Goal: Connect with others: Connect with others

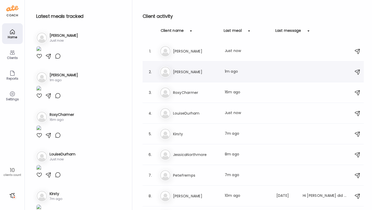
click at [197, 75] on div "Ka [PERSON_NAME] Last meal: 1m ago" at bounding box center [254, 71] width 188 height 11
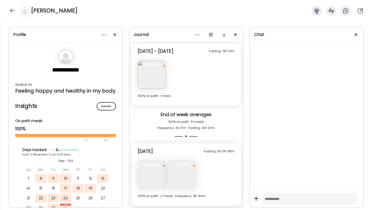
scroll to position [857, 0]
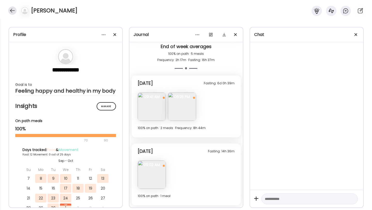
click at [12, 13] on div at bounding box center [12, 10] width 8 height 8
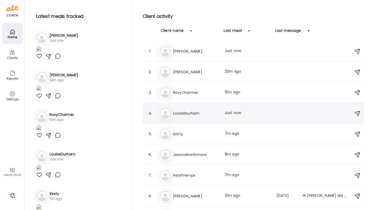
scroll to position [35, 0]
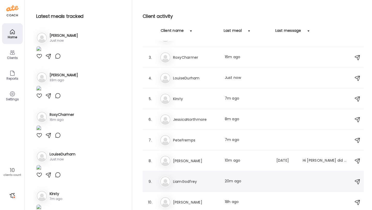
click at [198, 181] on h3 "LiamGodfrey" at bounding box center [195, 181] width 45 height 6
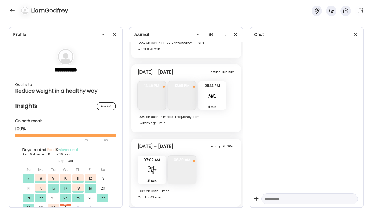
scroll to position [2015, 0]
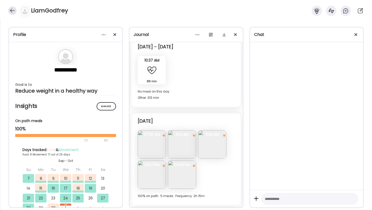
click at [12, 11] on div at bounding box center [12, 10] width 8 height 8
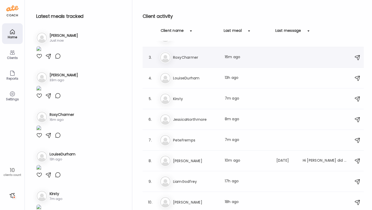
scroll to position [0, 0]
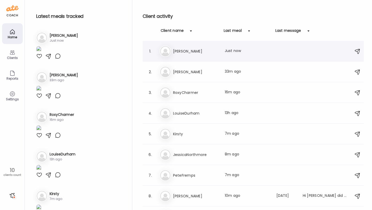
click at [188, 52] on h3 "[PERSON_NAME]" at bounding box center [195, 51] width 45 height 6
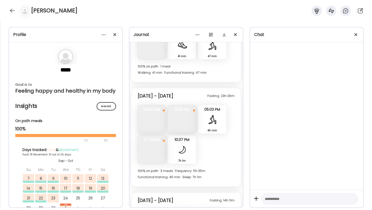
scroll to position [2988, 0]
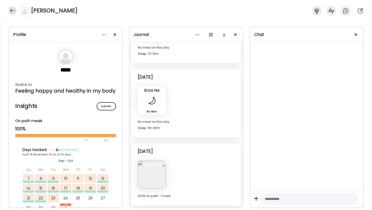
click at [11, 11] on div at bounding box center [12, 10] width 8 height 8
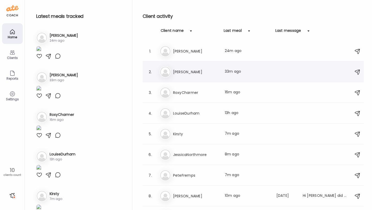
click at [184, 73] on h3 "[PERSON_NAME]" at bounding box center [195, 72] width 45 height 6
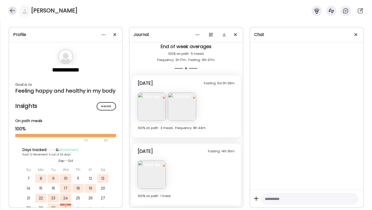
scroll to position [857, 0]
click at [12, 10] on div at bounding box center [12, 10] width 8 height 8
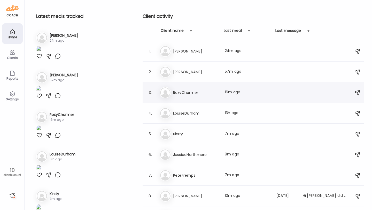
click at [183, 96] on div "Ro RoxyCharmer Last meal: 16m ago" at bounding box center [254, 92] width 188 height 11
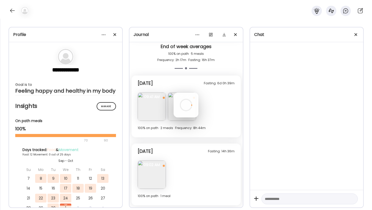
scroll to position [890, 0]
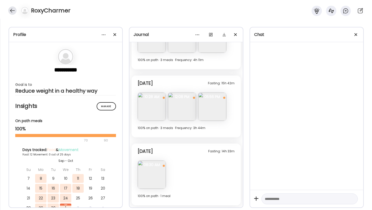
click at [12, 9] on div at bounding box center [12, 10] width 8 height 8
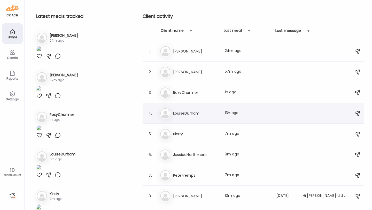
click at [187, 113] on h3 "LouiseDurham" at bounding box center [195, 113] width 45 height 6
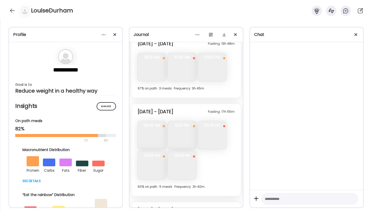
scroll to position [1340, 0]
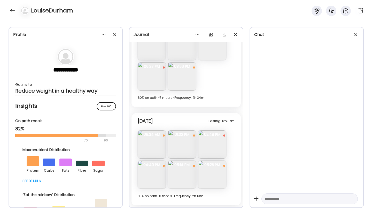
click at [215, 174] on img at bounding box center [212, 174] width 28 height 28
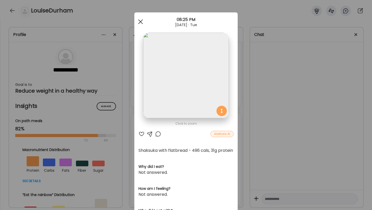
click at [141, 22] on div at bounding box center [140, 22] width 10 height 10
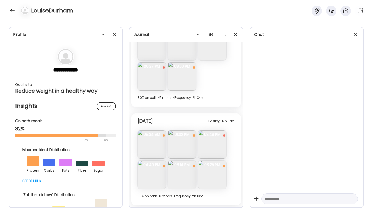
click at [177, 79] on img at bounding box center [182, 76] width 28 height 28
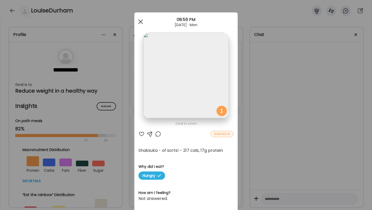
click at [141, 22] on span at bounding box center [140, 21] width 5 height 5
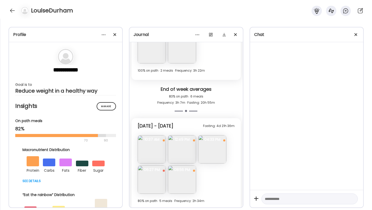
scroll to position [1235, 0]
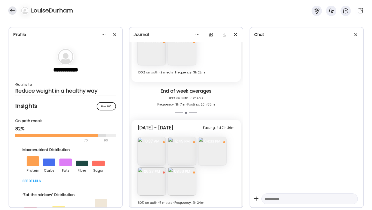
click at [11, 11] on div at bounding box center [12, 10] width 8 height 8
